Goal: Check status: Check status

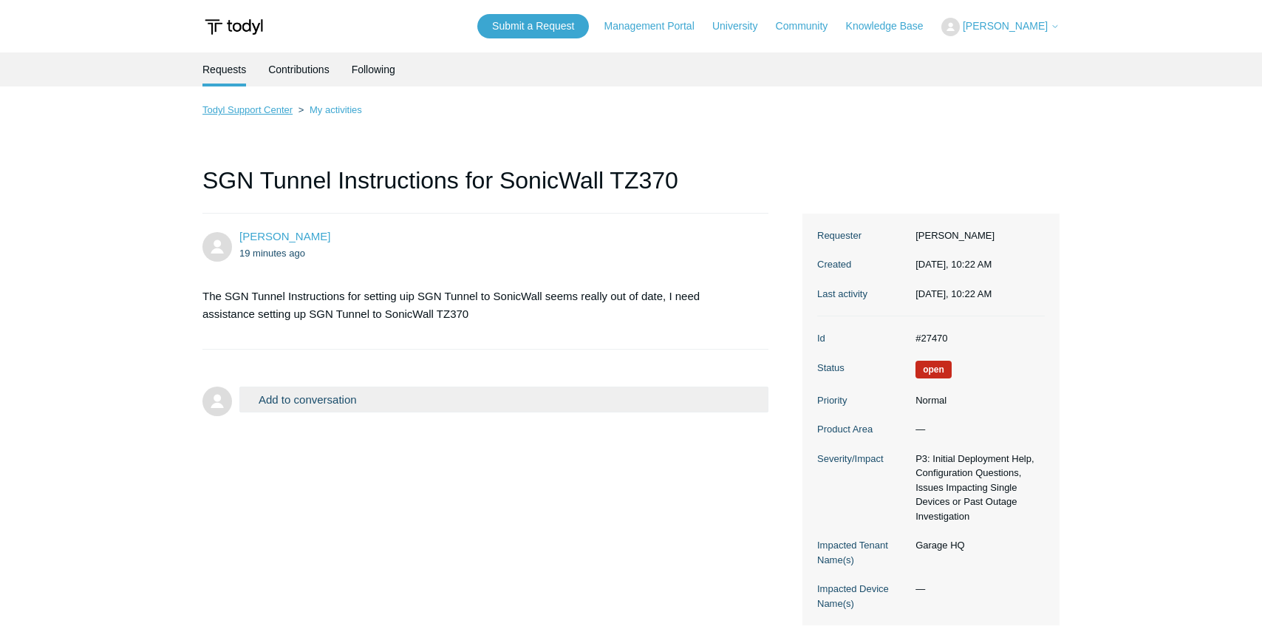
click at [280, 112] on link "Todyl Support Center" at bounding box center [247, 109] width 90 height 11
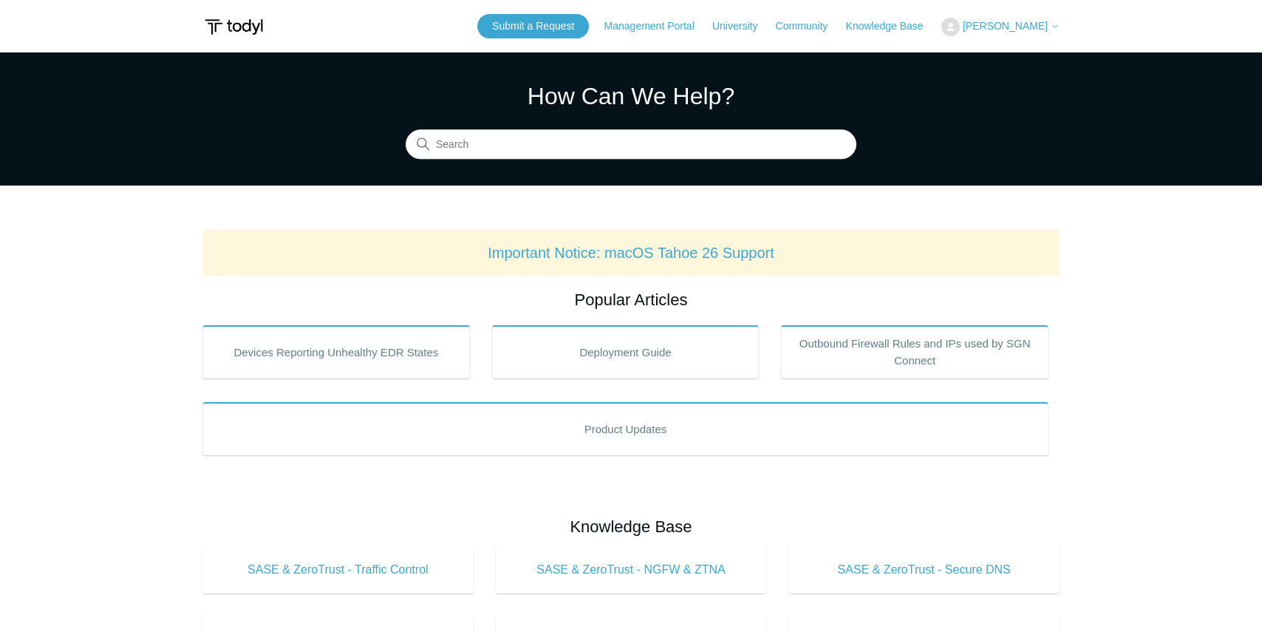
click at [992, 24] on span "[PERSON_NAME]" at bounding box center [1005, 26] width 85 height 12
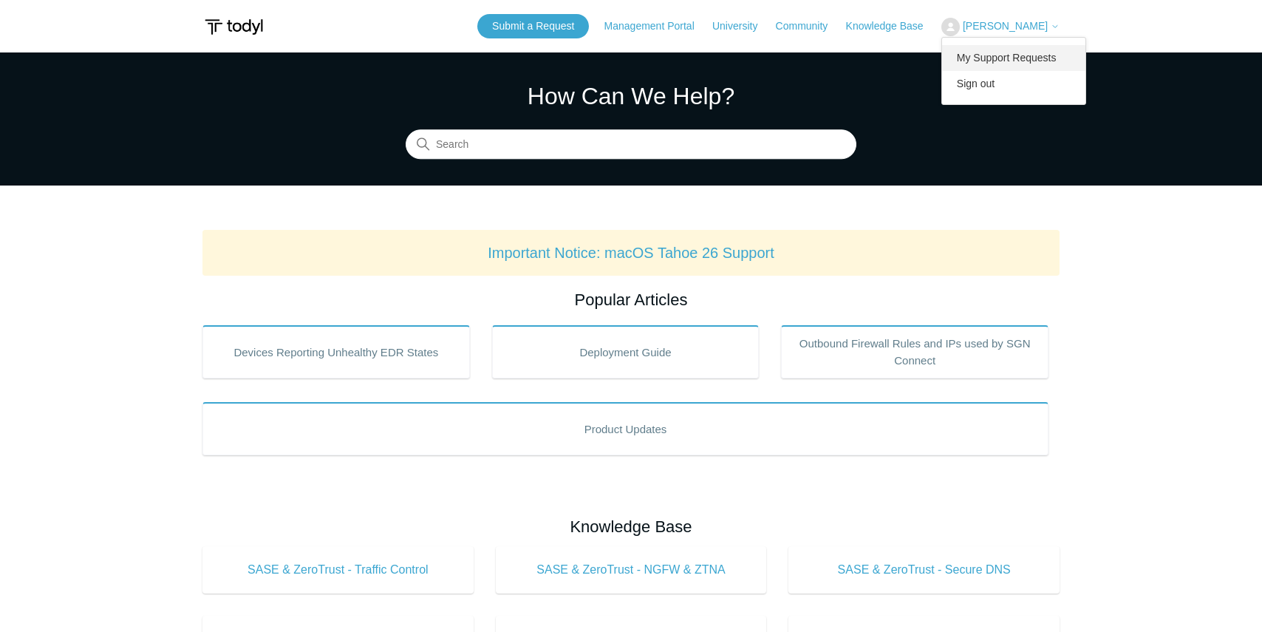
click at [979, 59] on link "My Support Requests" at bounding box center [1014, 58] width 144 height 26
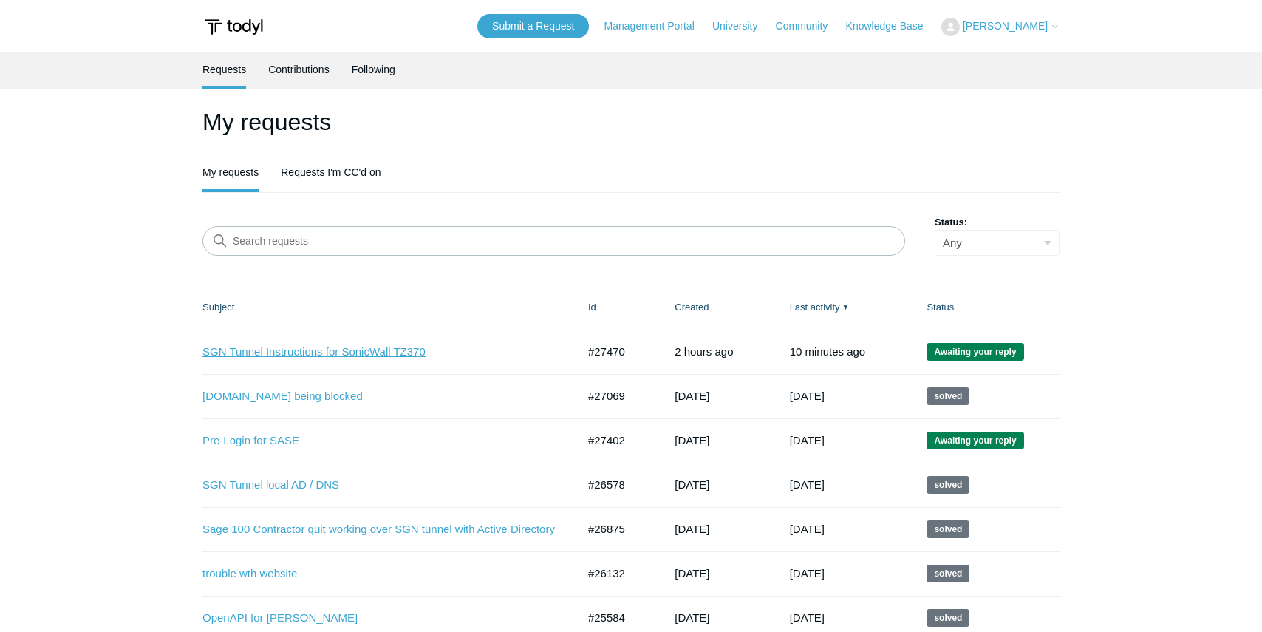
click at [296, 350] on link "SGN Tunnel Instructions for SonicWall TZ370" at bounding box center [378, 351] width 352 height 17
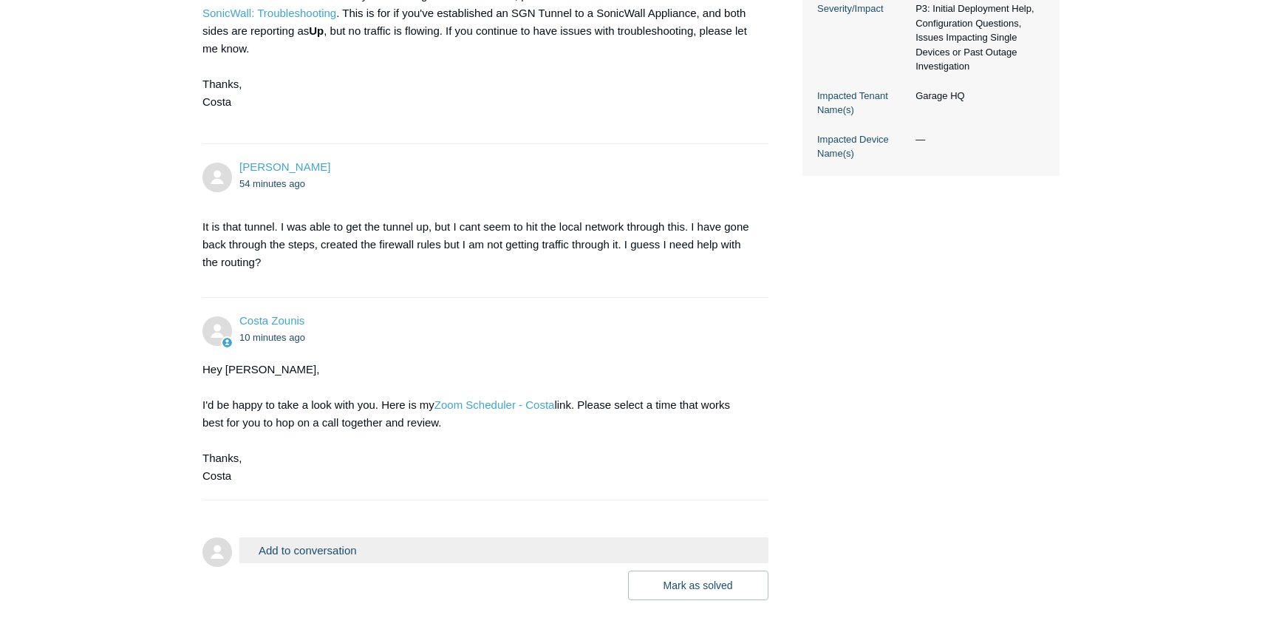
scroll to position [483, 0]
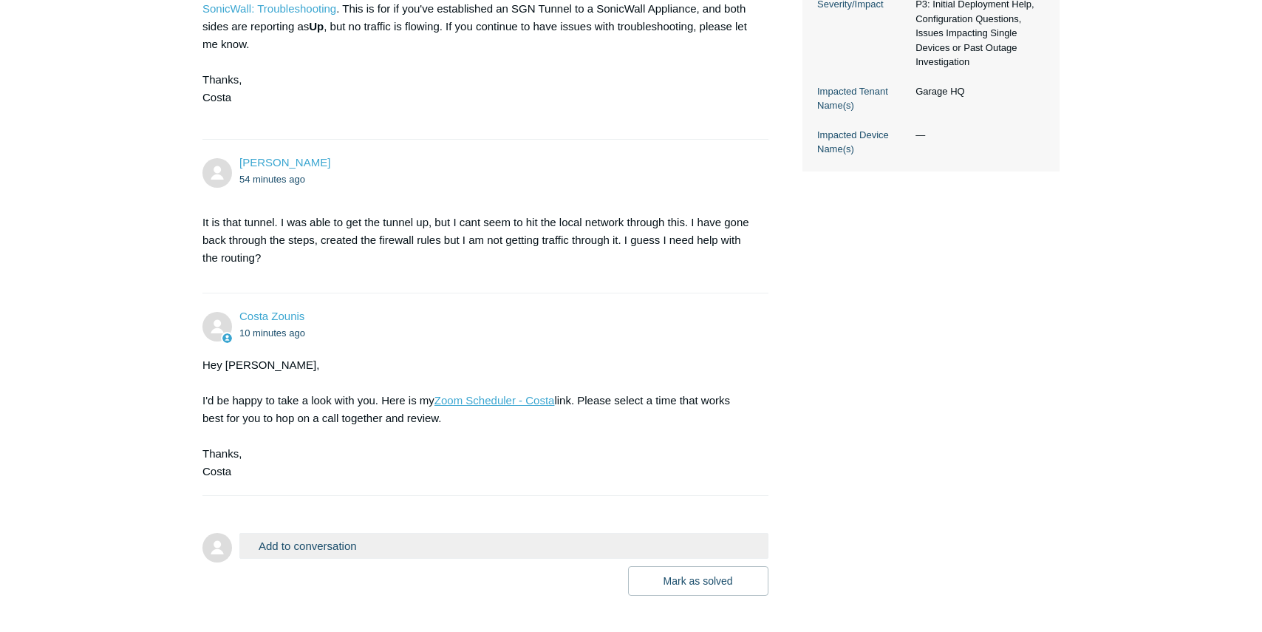
click at [493, 403] on link "Zoom Scheduler - Costa" at bounding box center [494, 400] width 120 height 13
